Goal: Task Accomplishment & Management: Complete application form

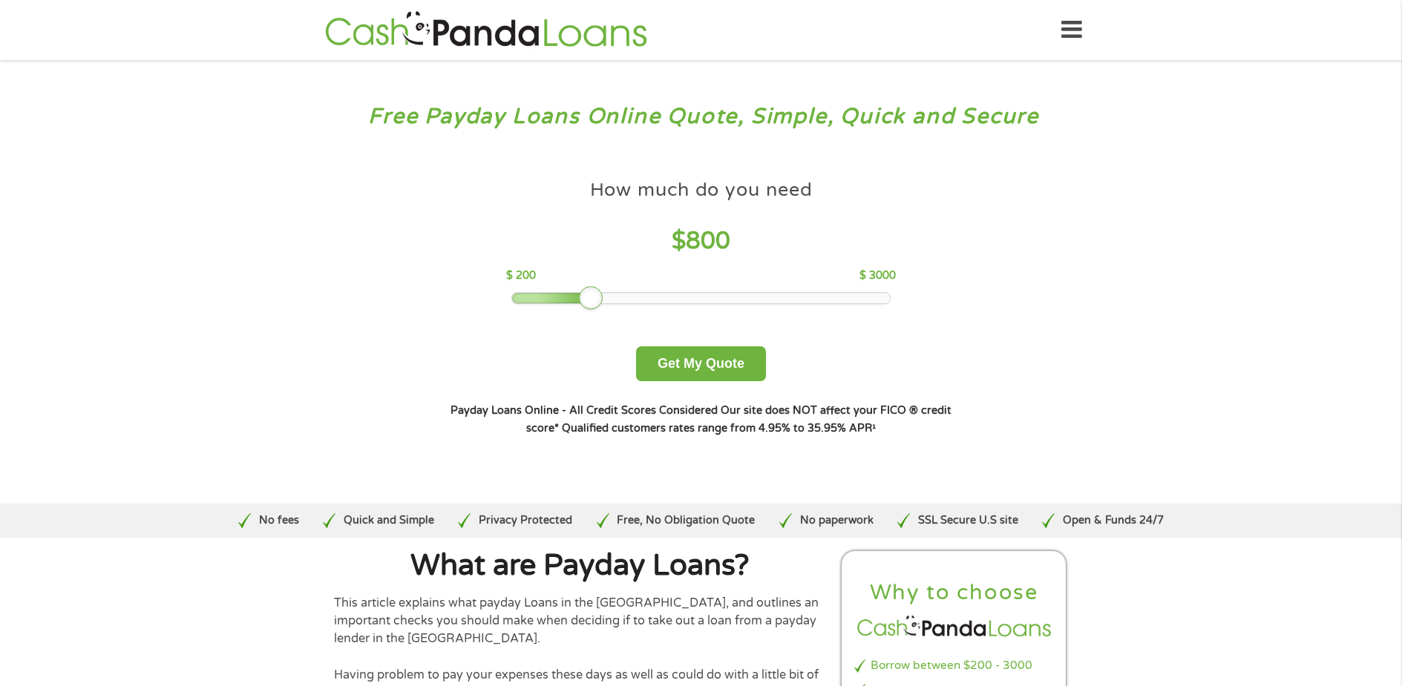
drag, startPoint x: 621, startPoint y: 298, endPoint x: 600, endPoint y: 298, distance: 20.8
click at [600, 298] on div at bounding box center [591, 298] width 24 height 24
click at [701, 364] on button "Get My Quote" at bounding box center [701, 364] width 130 height 35
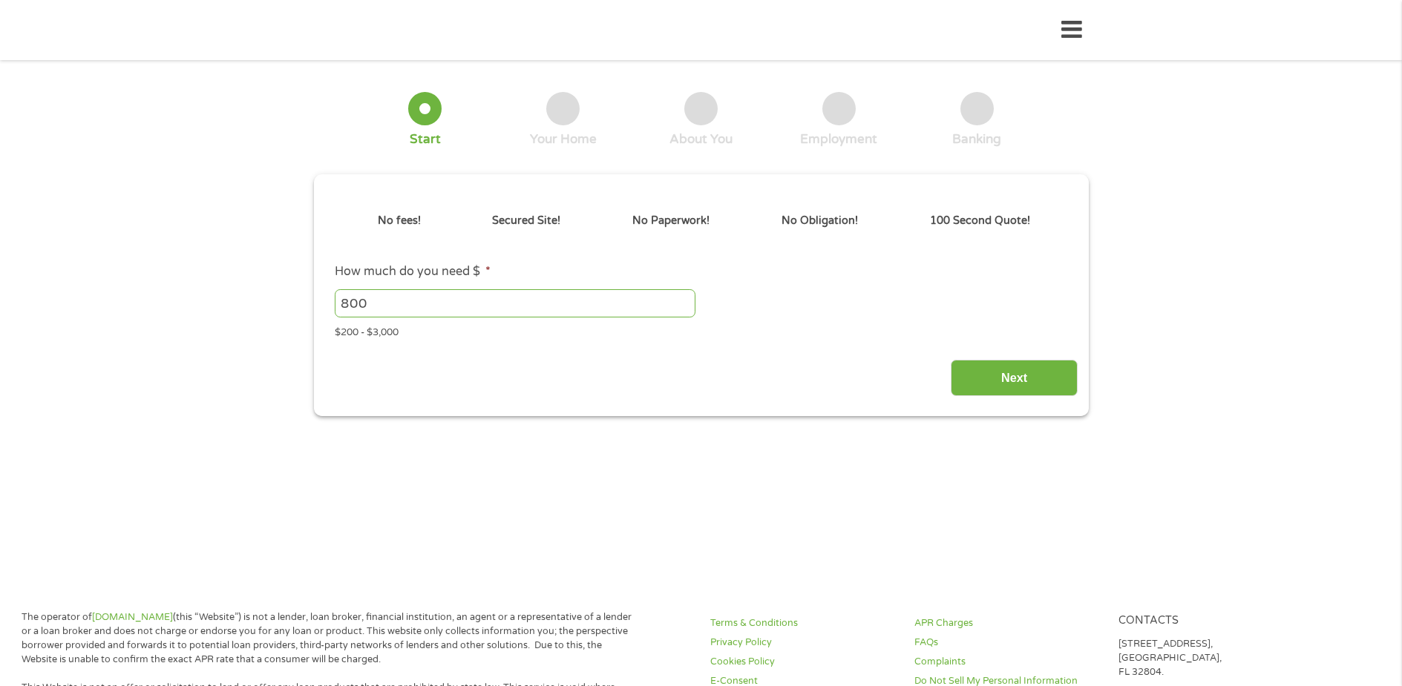
type input "Cj0KCQjw9JLHBhC-ARIsAK4PhcqVKxnfgVa1Bv5U0zYRl18_j1Qn5ip806BaylLh5CERUd2ciAwMg1k…"
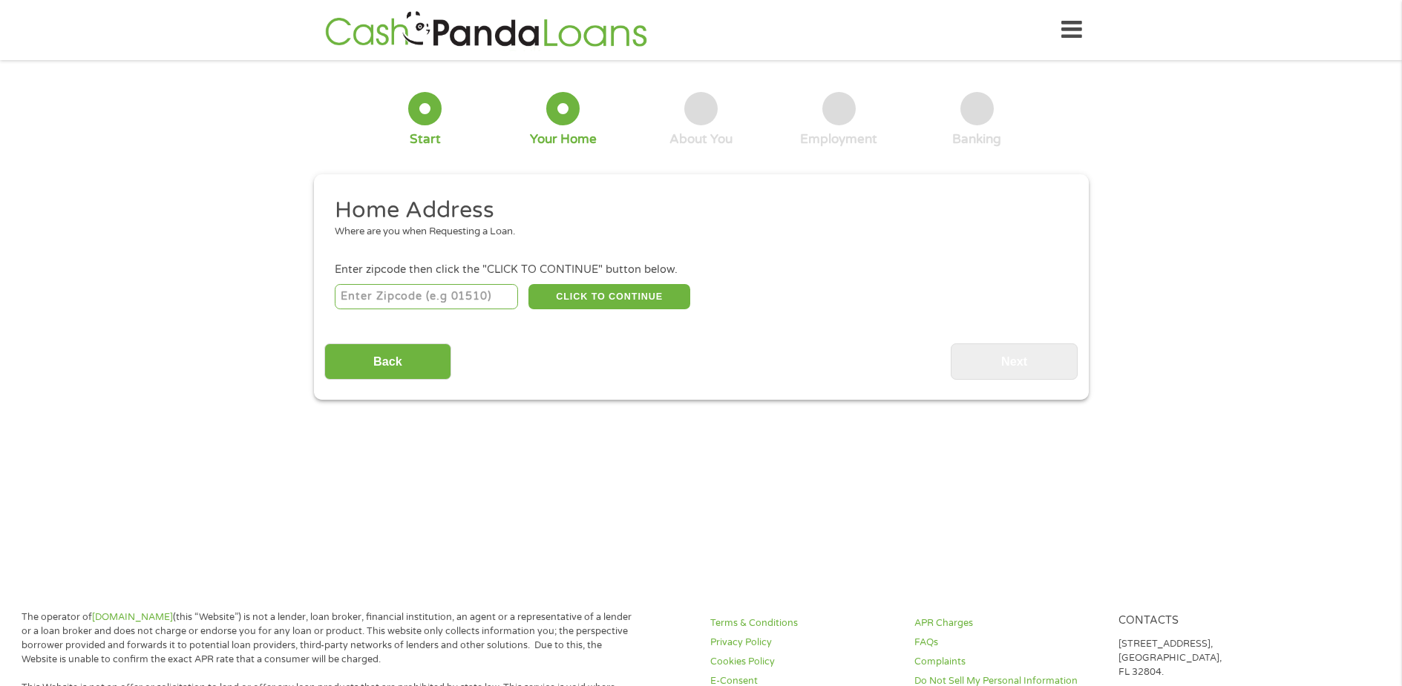
click at [402, 296] on input "number" at bounding box center [426, 296] width 183 height 25
type input "98665"
select select "Washington"
click at [588, 301] on button "CLICK TO CONTINUE" at bounding box center [609, 296] width 162 height 25
type input "98665"
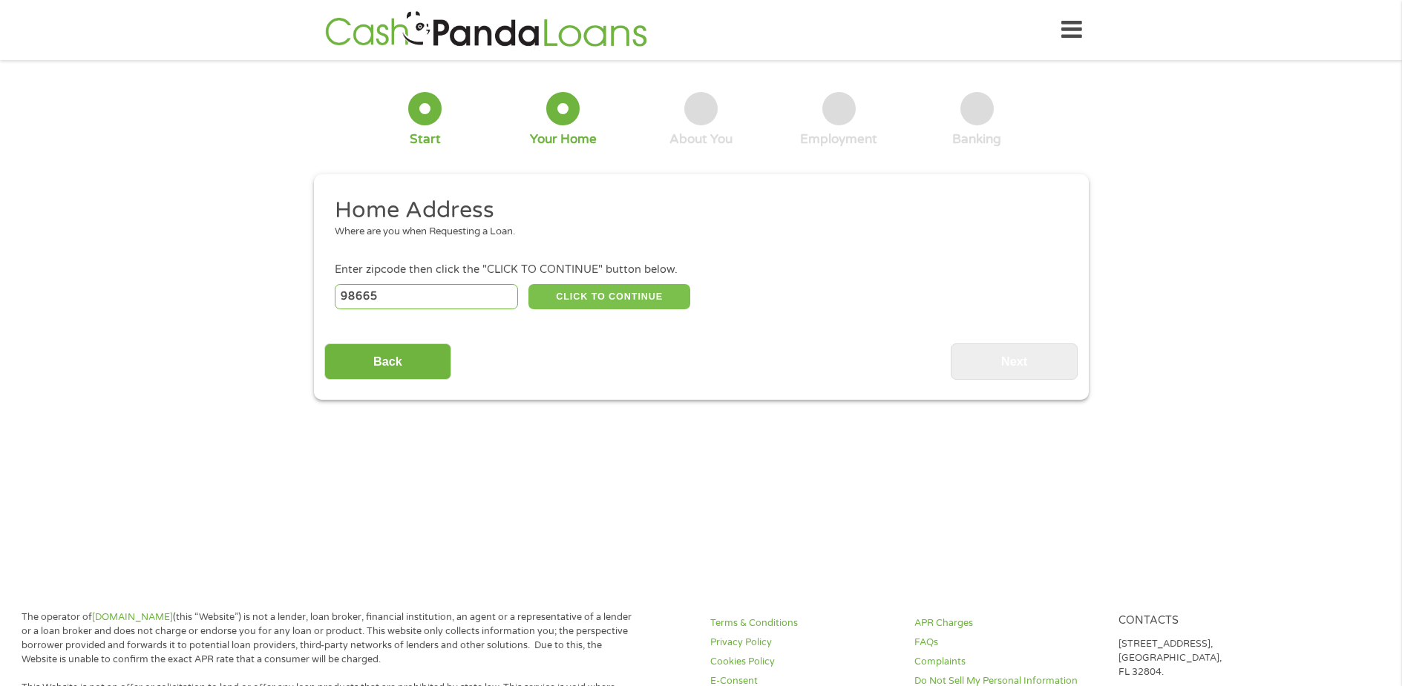
type input "Vancouver"
